Goal: Information Seeking & Learning: Learn about a topic

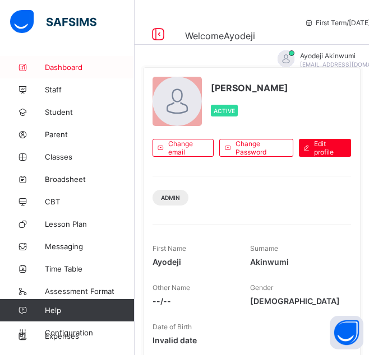
click at [68, 67] on span "Dashboard" at bounding box center [90, 67] width 90 height 9
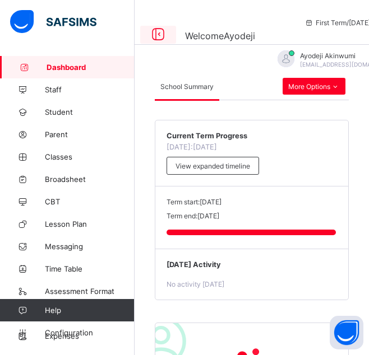
click at [161, 26] on icon at bounding box center [158, 34] width 19 height 16
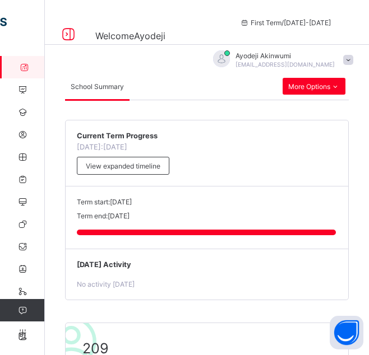
click at [177, 158] on div "Current Term Progress [DATE]: [DATE] View expanded timeline" at bounding box center [207, 154] width 283 height 66
click at [318, 91] on div "More Options" at bounding box center [314, 86] width 63 height 17
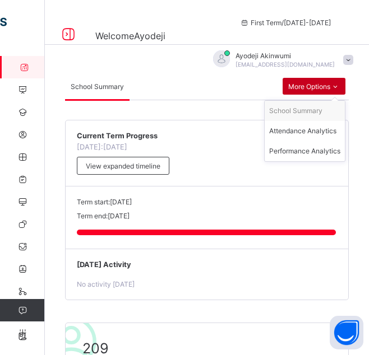
click at [340, 86] on icon at bounding box center [335, 86] width 10 height 8
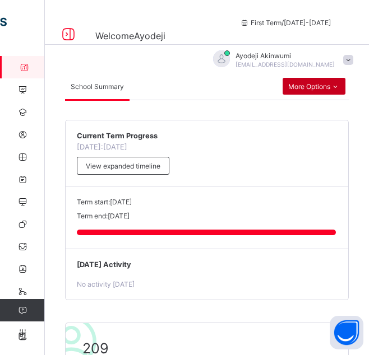
click at [336, 84] on span "More Options" at bounding box center [314, 86] width 52 height 8
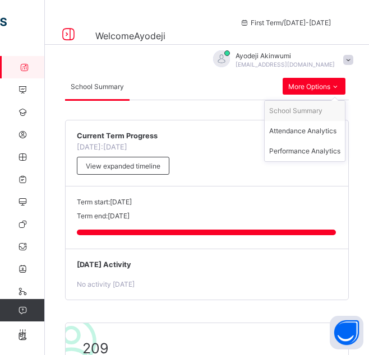
click at [217, 85] on div "School Summary" at bounding box center [174, 86] width 218 height 27
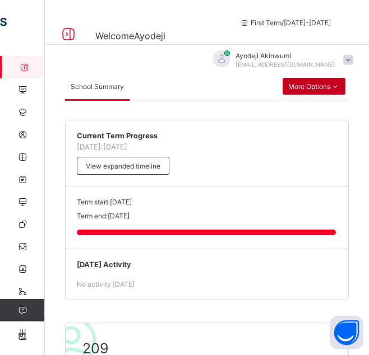
click at [326, 90] on span "More Options" at bounding box center [314, 86] width 52 height 8
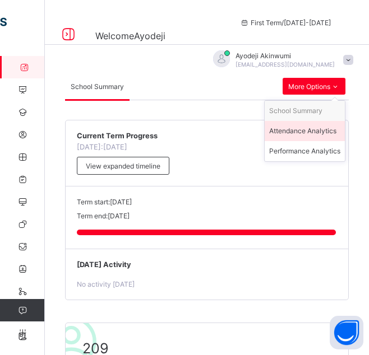
click at [307, 130] on div "Attendance Analytics" at bounding box center [304, 131] width 71 height 11
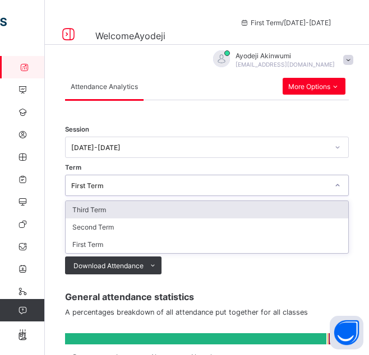
click at [279, 182] on div "First Term" at bounding box center [199, 186] width 257 height 8
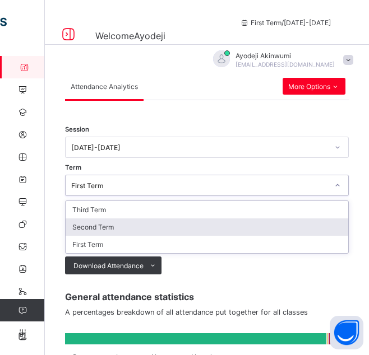
click at [259, 219] on div "Second Term" at bounding box center [207, 227] width 283 height 17
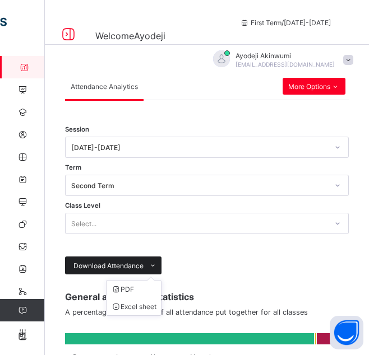
click at [155, 262] on icon at bounding box center [153, 265] width 8 height 7
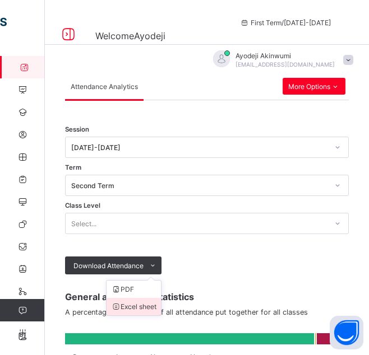
click at [137, 298] on li "Excel sheet" at bounding box center [134, 306] width 54 height 17
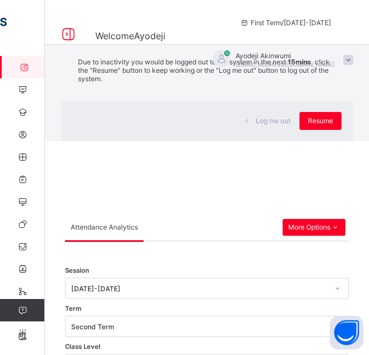
click at [349, 43] on div "× Idle Mode Due to inactivity you would be logged out to the system in the next…" at bounding box center [207, 70] width 324 height 141
